Goal: Information Seeking & Learning: Learn about a topic

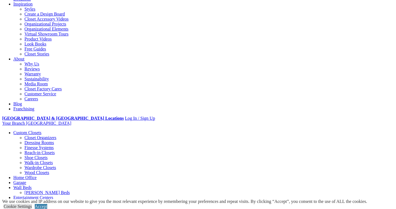
scroll to position [95, 0]
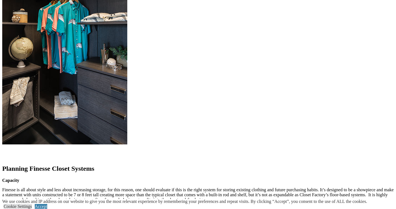
scroll to position [588, 0]
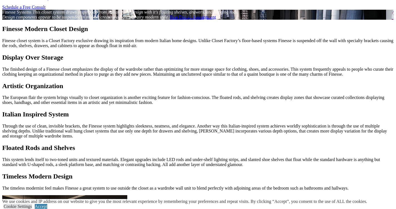
scroll to position [362, 0]
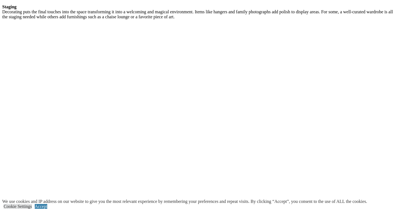
scroll to position [889, 0]
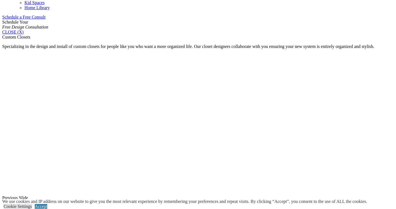
scroll to position [364, 0]
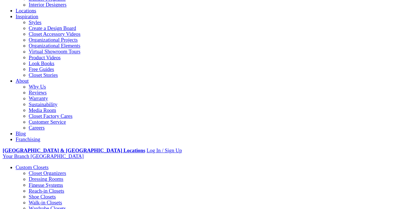
scroll to position [0, 0]
